Goal: Information Seeking & Learning: Learn about a topic

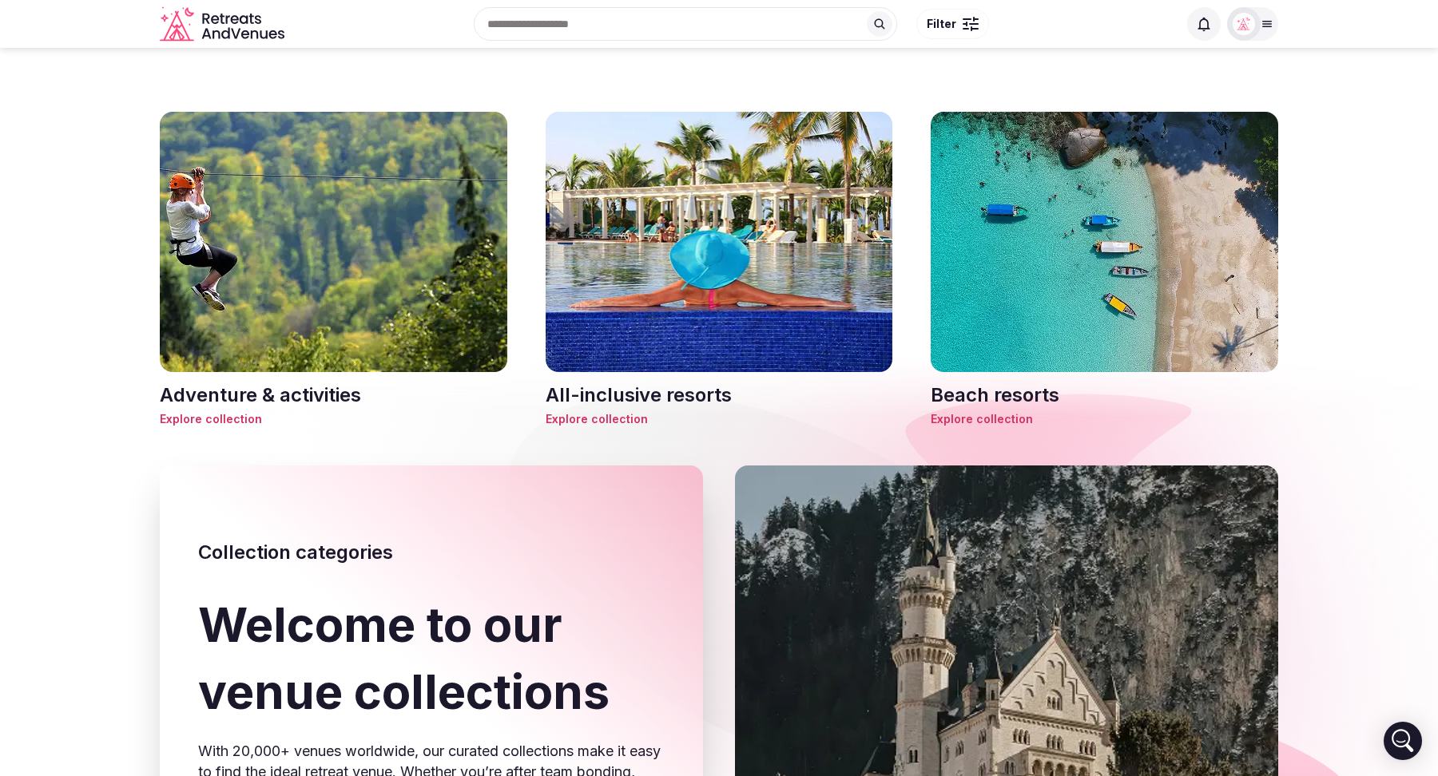
click at [1018, 395] on h3 "Beach resorts" at bounding box center [1103, 395] width 347 height 27
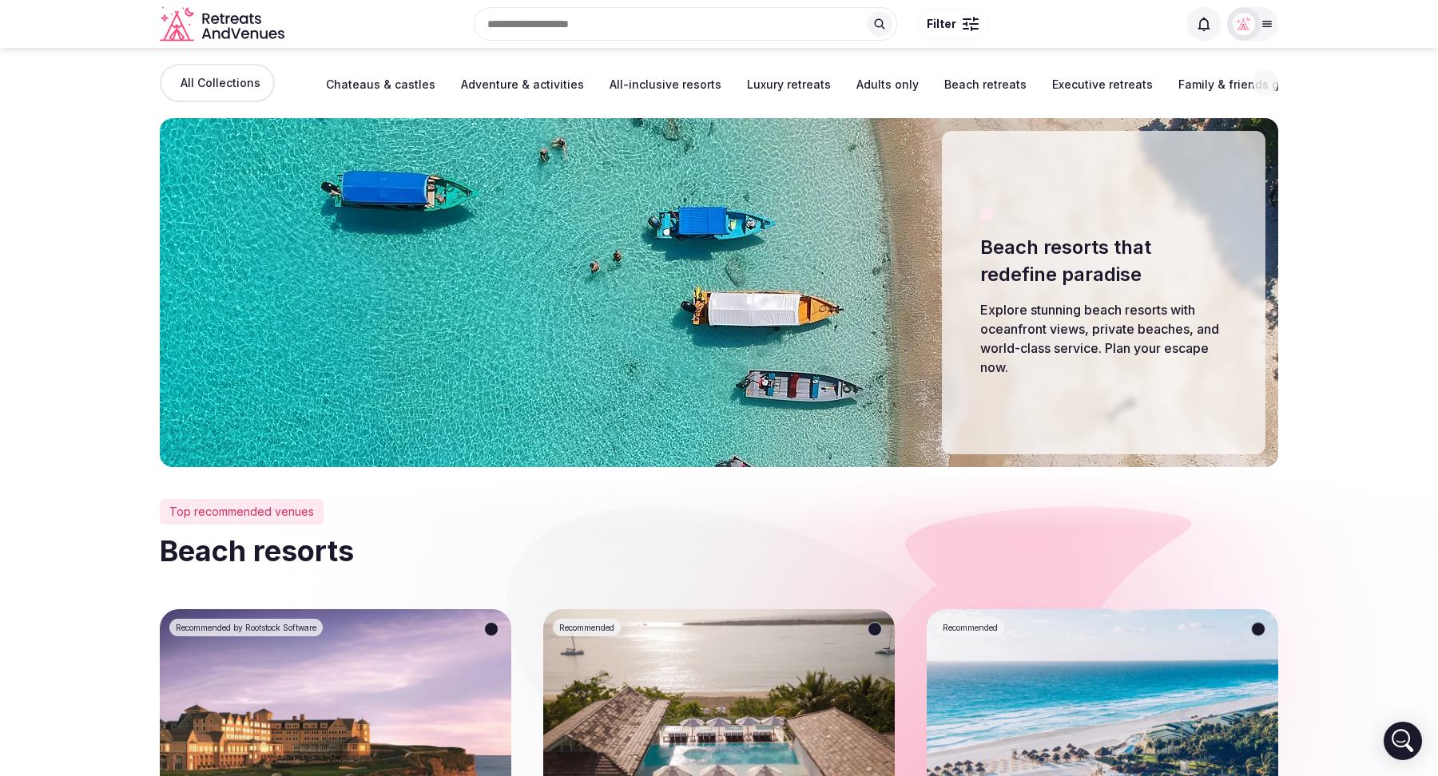
click at [985, 421] on div "Beach resorts that redefine paradise Explore stunning beach resorts with oceanf…" at bounding box center [1103, 292] width 323 height 323
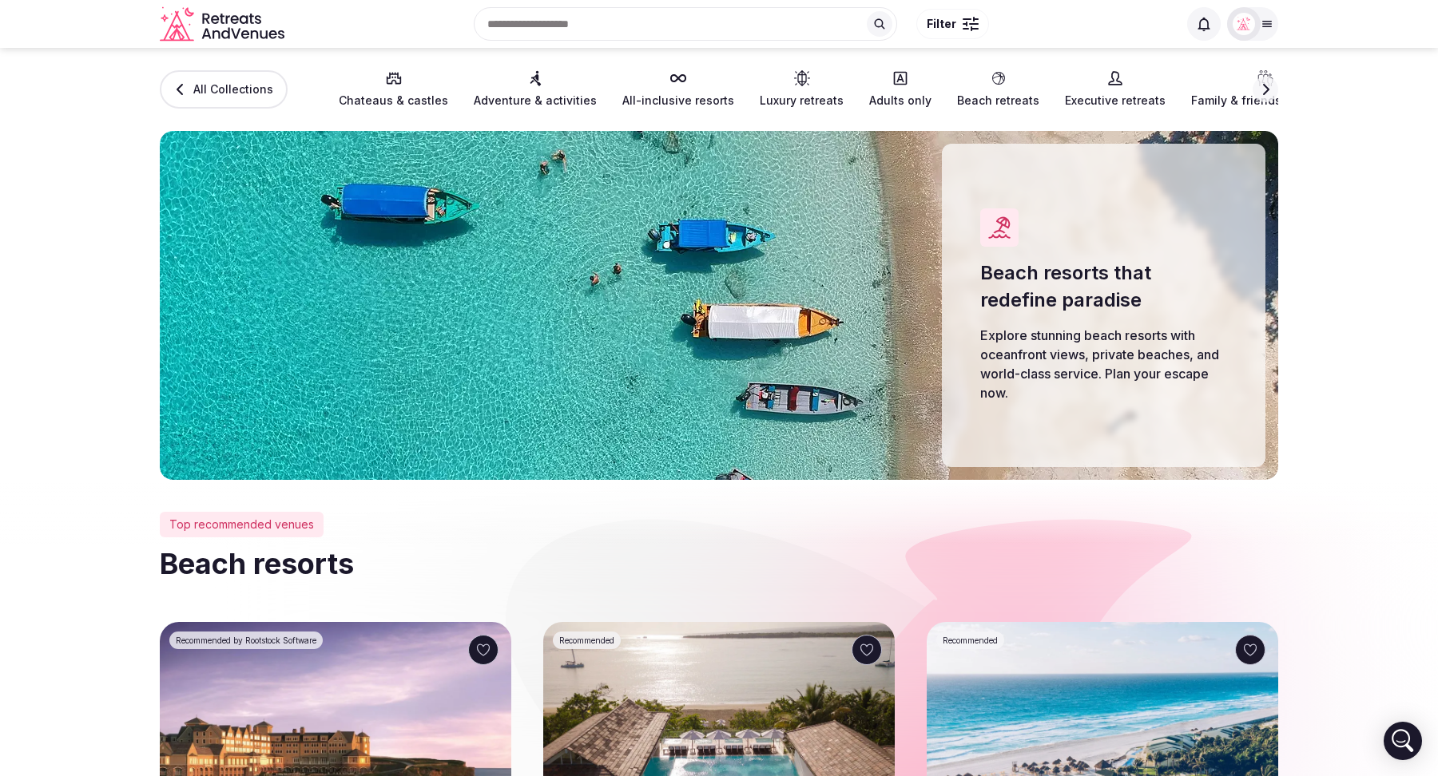
click at [649, 93] on span "All-inclusive resorts" at bounding box center [678, 101] width 112 height 16
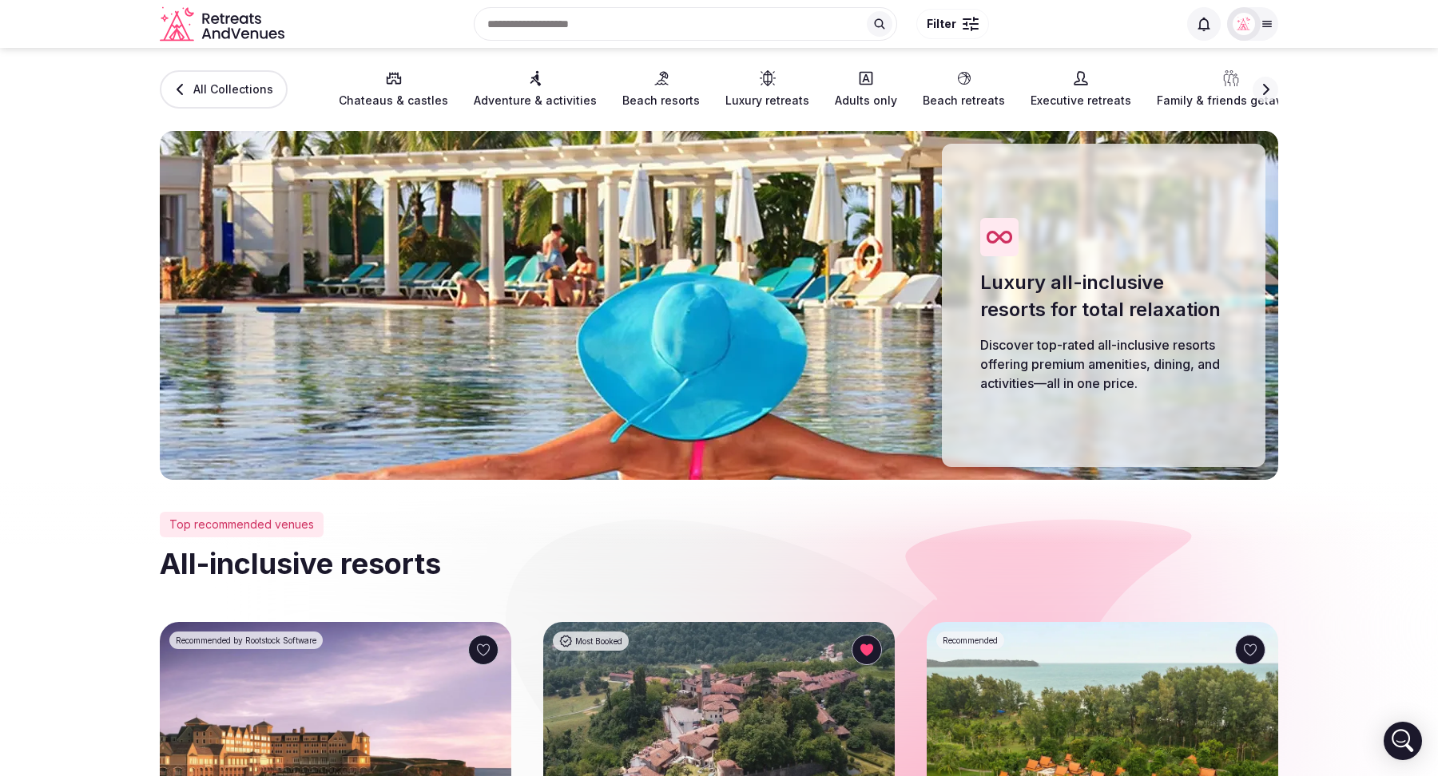
click at [242, 89] on span "All Collections" at bounding box center [233, 89] width 80 height 16
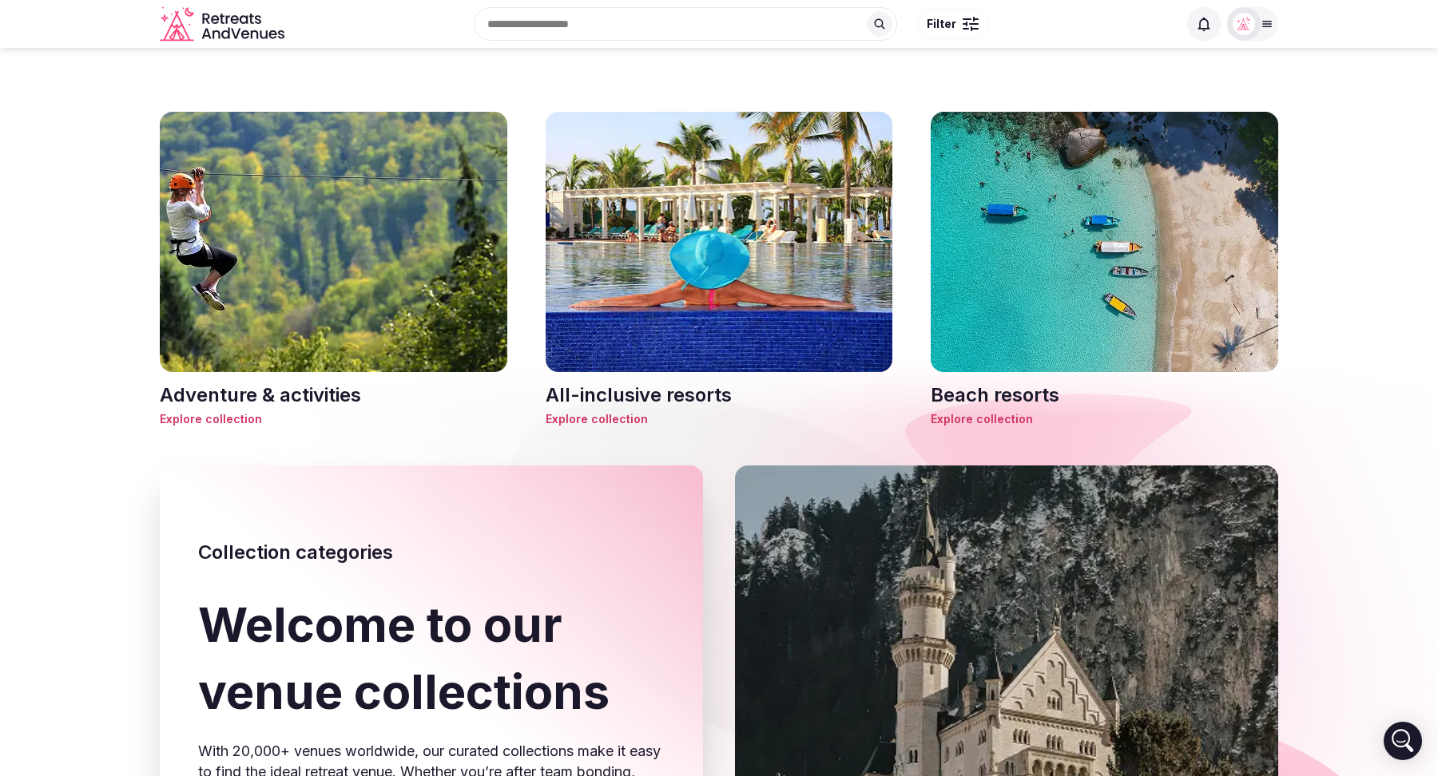
click at [1202, 30] on icon at bounding box center [1204, 24] width 16 height 16
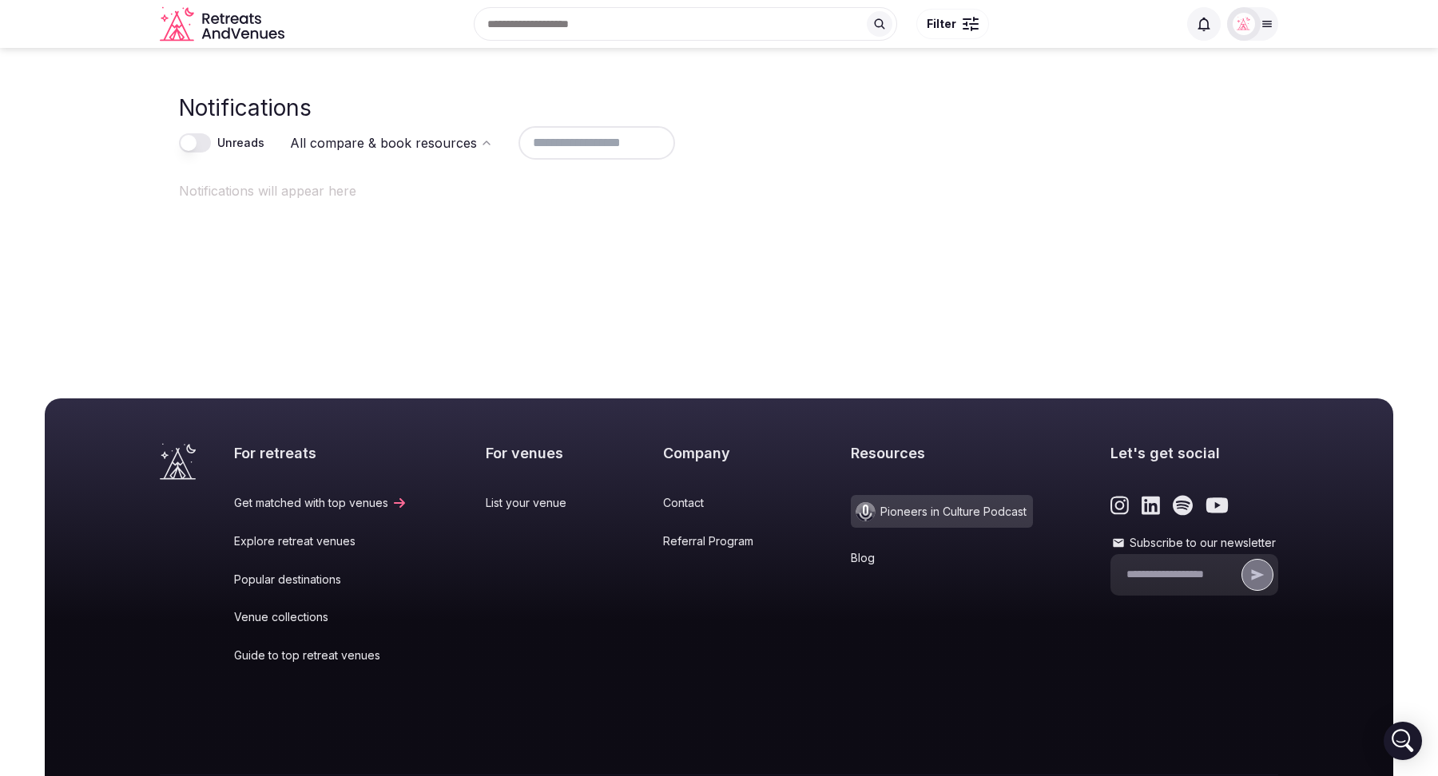
click at [231, 27] on icon "Retreats and Venues company logo" at bounding box center [224, 24] width 128 height 36
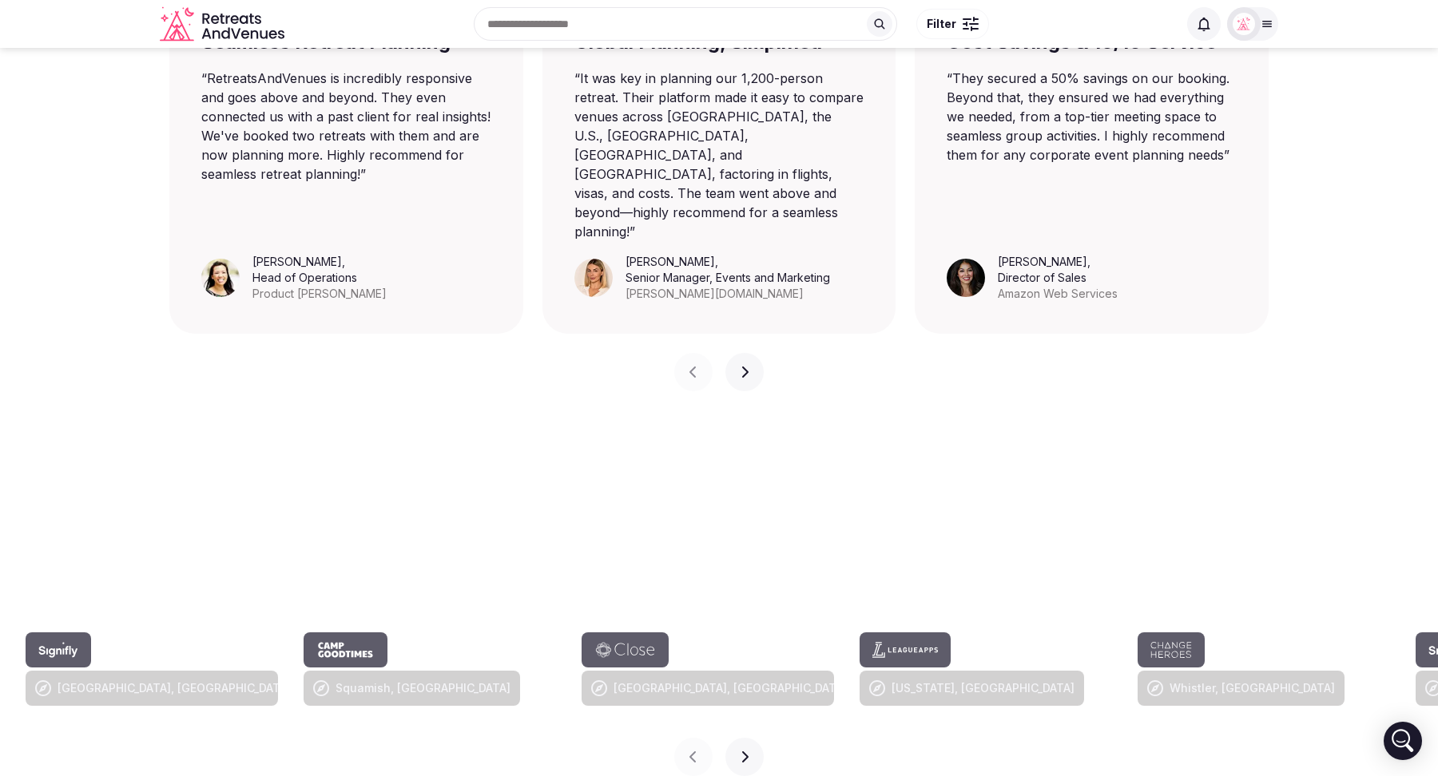
scroll to position [321, 0]
